Goal: Information Seeking & Learning: Check status

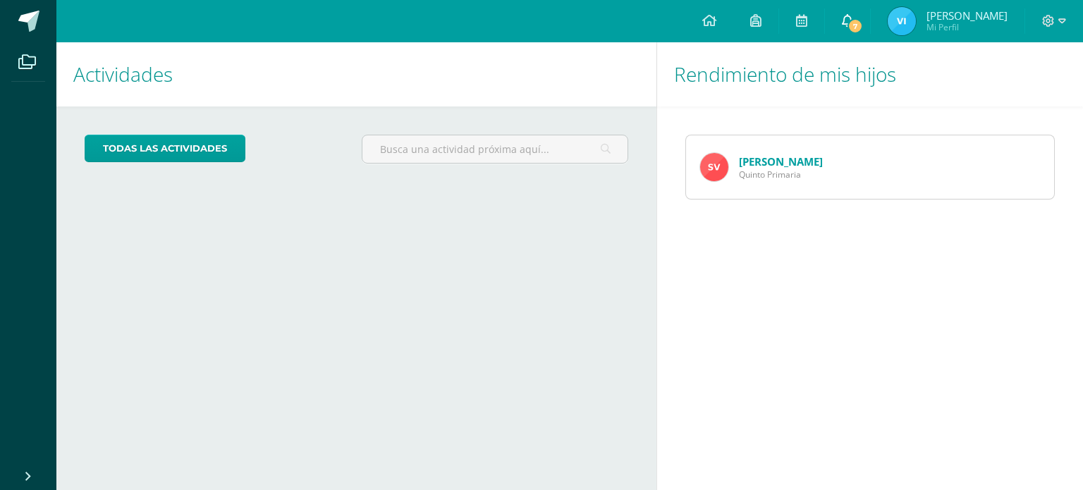
click at [847, 27] on span "7" at bounding box center [855, 26] width 16 height 16
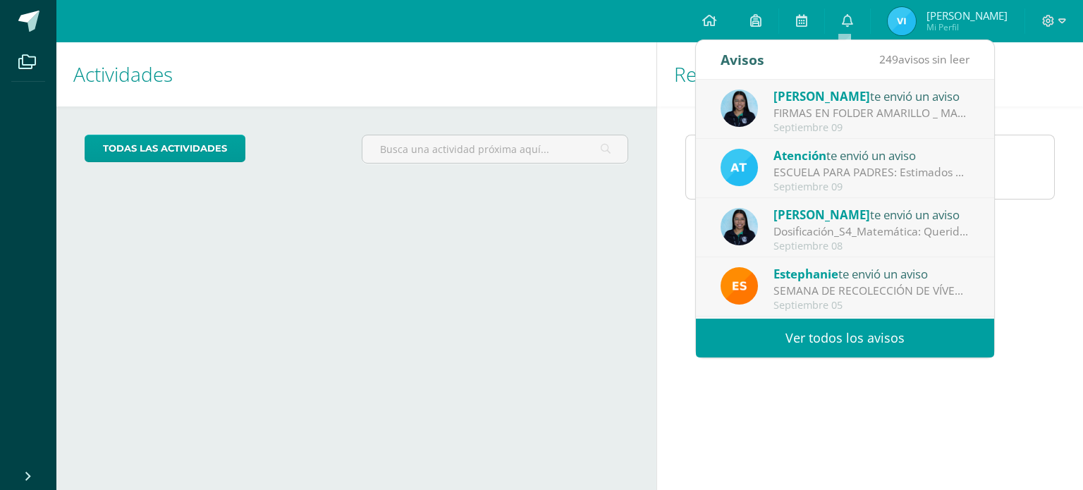
click at [840, 325] on link "Ver todos los avisos" at bounding box center [845, 338] width 298 height 39
click at [840, 326] on link "Ver todos los avisos" at bounding box center [845, 338] width 298 height 39
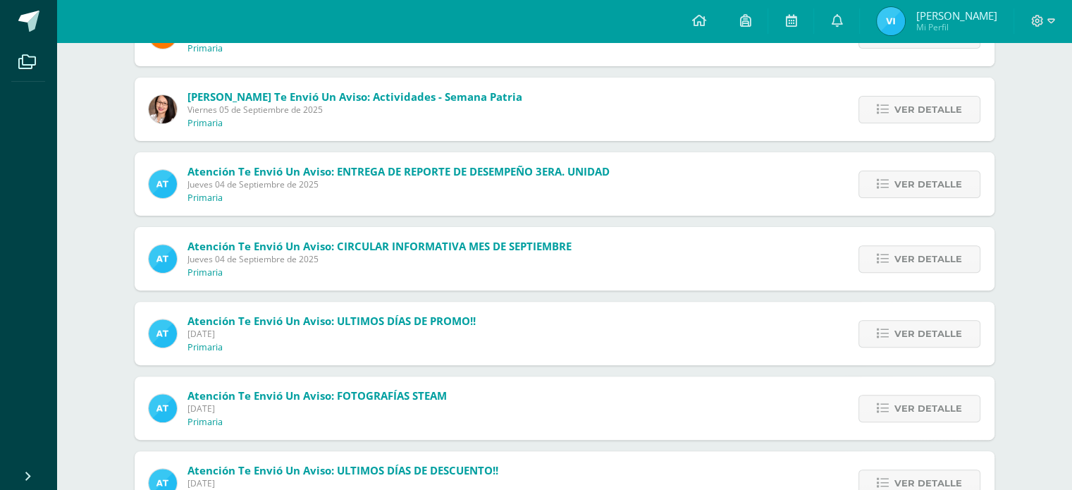
scroll to position [440, 0]
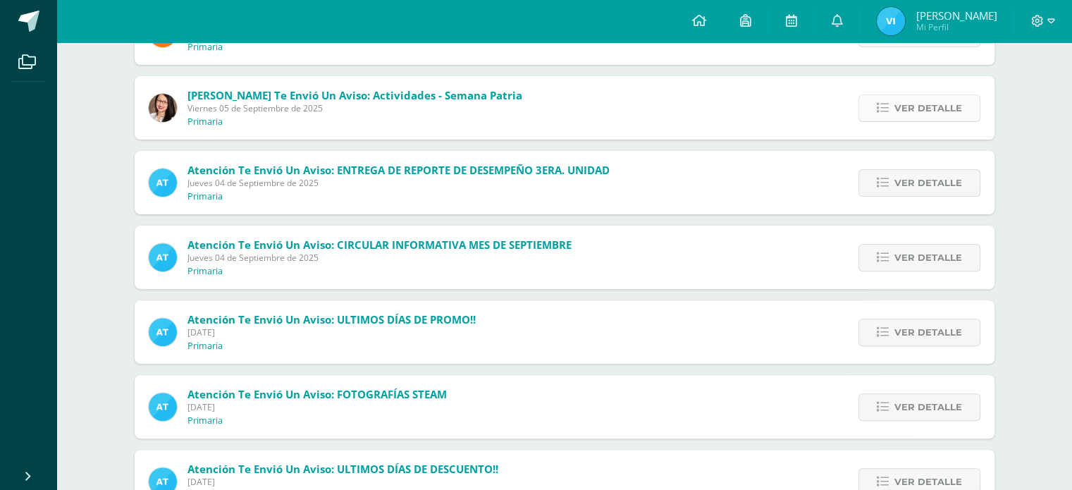
click at [883, 115] on link "Ver detalle" at bounding box center [920, 107] width 122 height 27
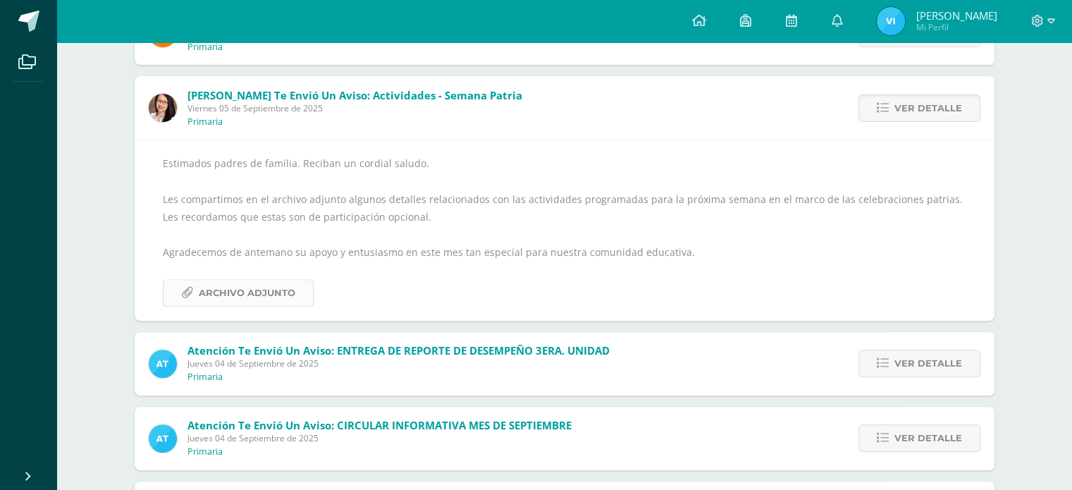
click at [282, 288] on span "Archivo Adjunto" at bounding box center [247, 293] width 97 height 26
click at [919, 106] on span "Ver detalle" at bounding box center [929, 108] width 68 height 26
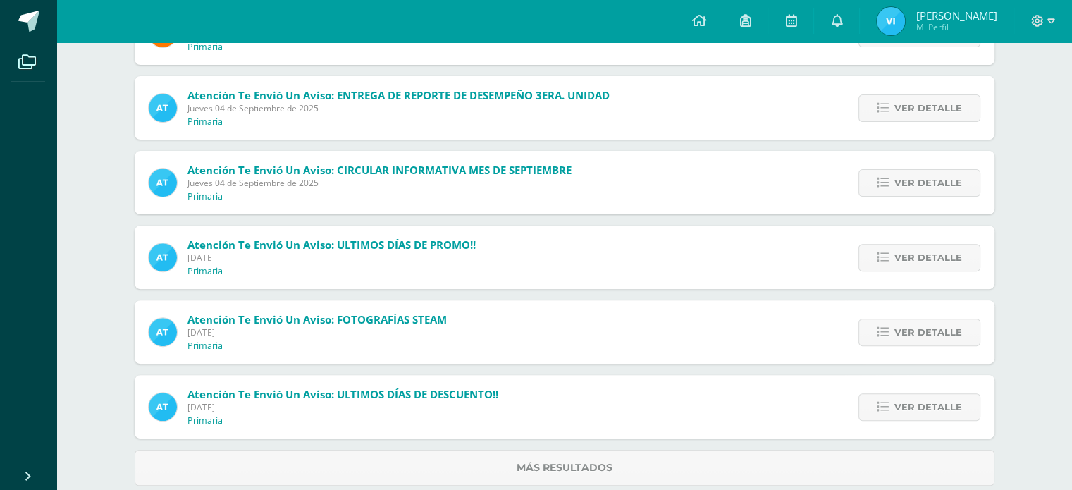
click at [919, 106] on span "Ver detalle" at bounding box center [929, 108] width 68 height 26
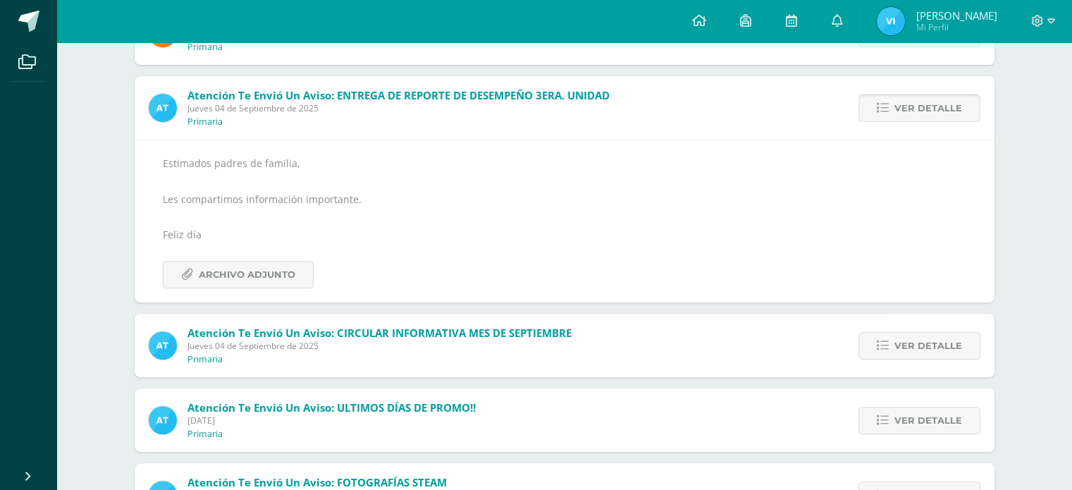
click at [959, 104] on span "Ver detalle" at bounding box center [929, 108] width 68 height 26
